Goal: Transaction & Acquisition: Purchase product/service

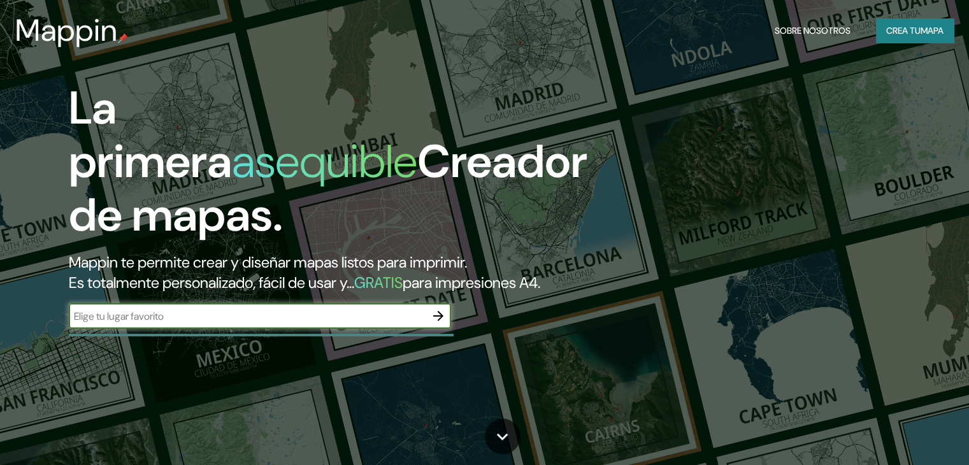
click at [209, 324] on input "text" at bounding box center [247, 316] width 357 height 15
paste input "A.h Santa [PERSON_NAME], [GEOGRAPHIC_DATA][PERSON_NAME] 15442"
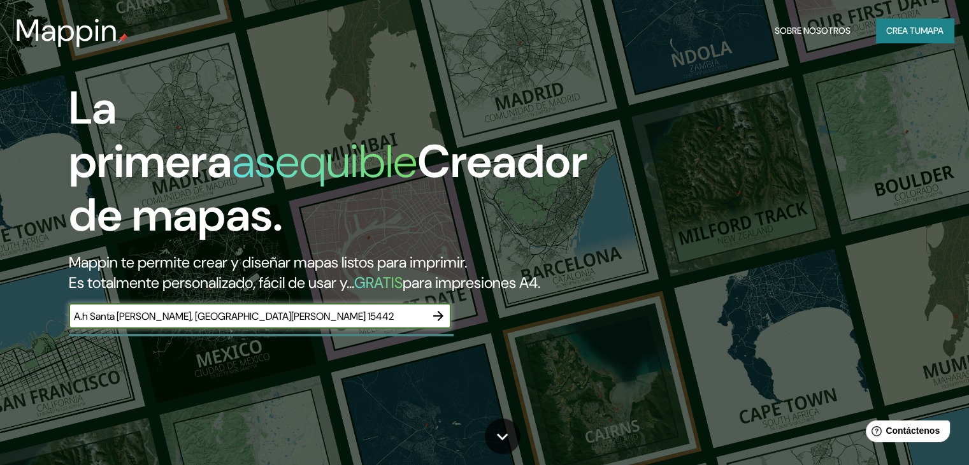
type input "A.h Santa [PERSON_NAME], [GEOGRAPHIC_DATA][PERSON_NAME] 15442"
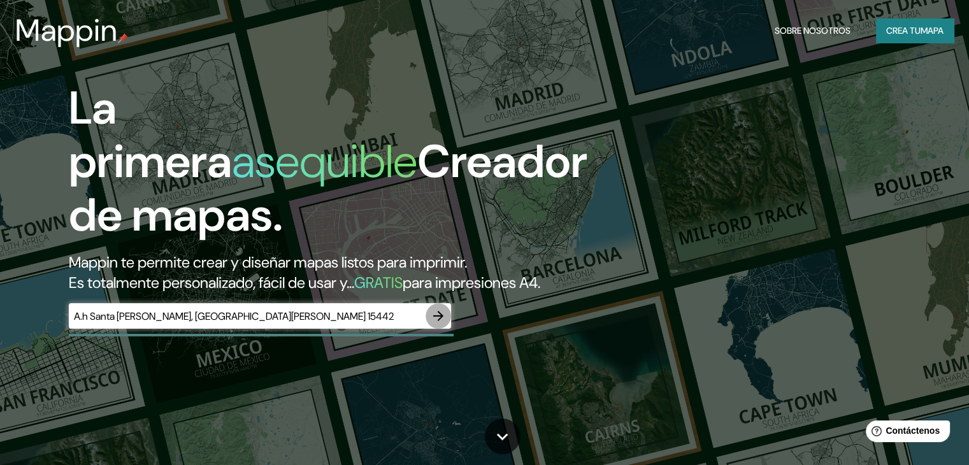
click at [437, 324] on icon "button" at bounding box center [438, 315] width 15 height 15
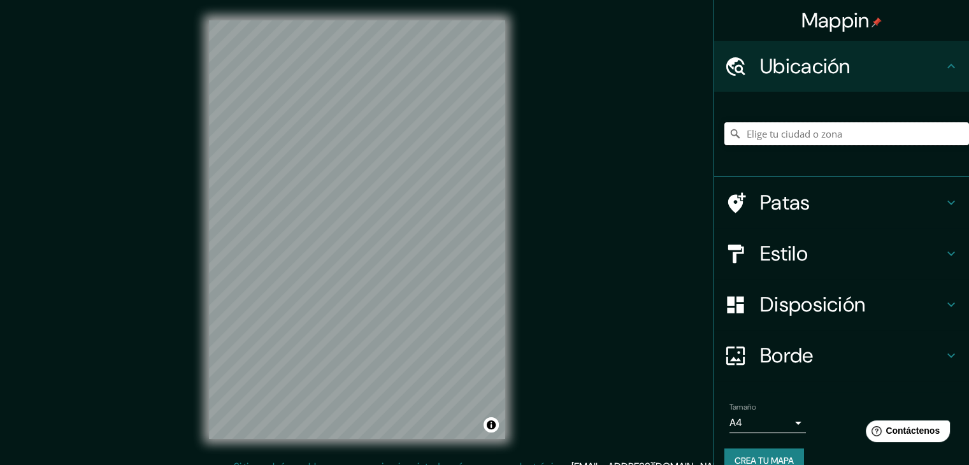
click at [862, 133] on input "Elige tu ciudad o zona" at bounding box center [847, 133] width 245 height 23
click at [862, 136] on input "Elige tu ciudad o zona" at bounding box center [847, 133] width 245 height 23
paste input "A.h Santa [PERSON_NAME], [GEOGRAPHIC_DATA][PERSON_NAME] 15442"
type input "[GEOGRAPHIC_DATA], [GEOGRAPHIC_DATA], 15442, [GEOGRAPHIC_DATA]"
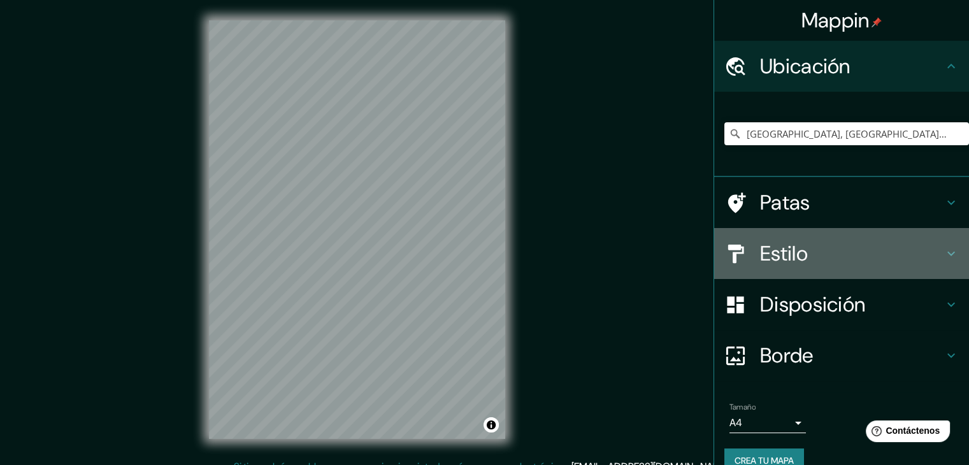
click at [769, 261] on font "Estilo" at bounding box center [784, 253] width 48 height 27
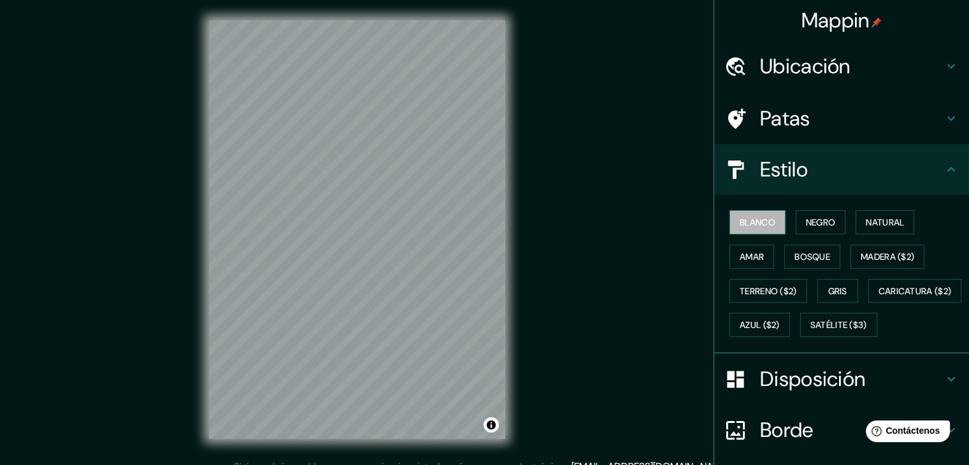
click at [760, 220] on font "Blanco" at bounding box center [758, 222] width 36 height 11
click at [812, 218] on font "Negro" at bounding box center [821, 222] width 30 height 11
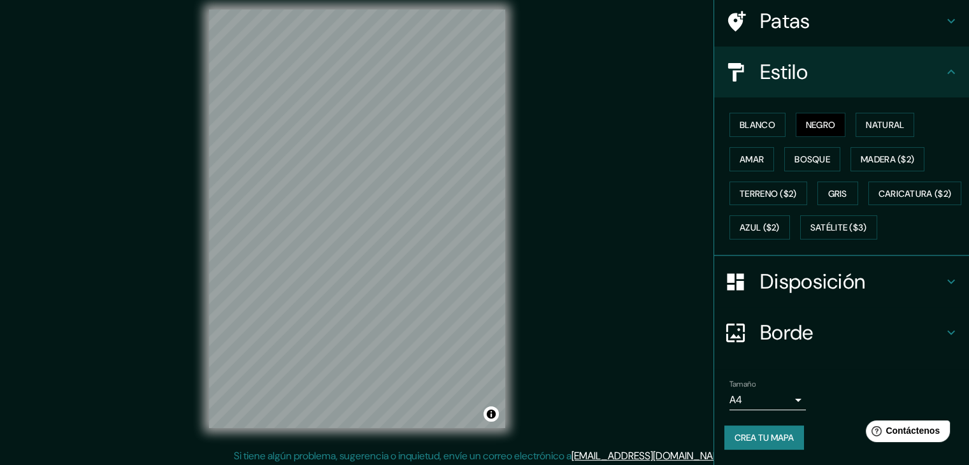
scroll to position [15, 0]
